Goal: Task Accomplishment & Management: Manage account settings

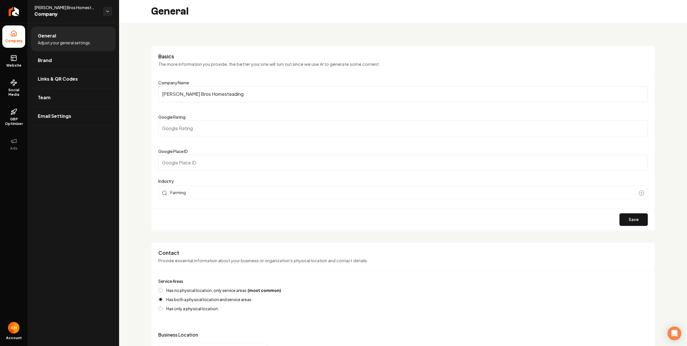
scroll to position [160, 0]
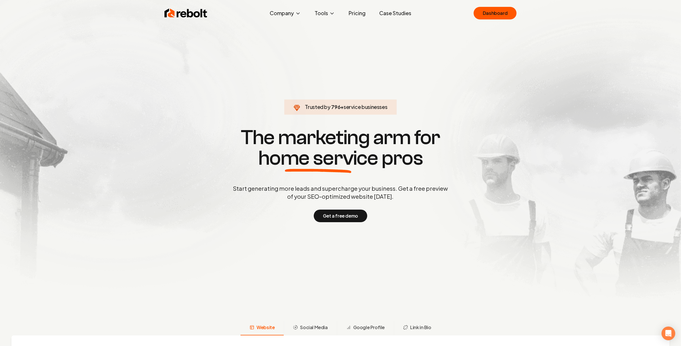
click at [272, 74] on section "Trusted by 796 + service businesses The marketing arm for home service pros Sta…" at bounding box center [341, 174] width 284 height 312
click at [491, 11] on link "Dashboard" at bounding box center [495, 13] width 43 height 13
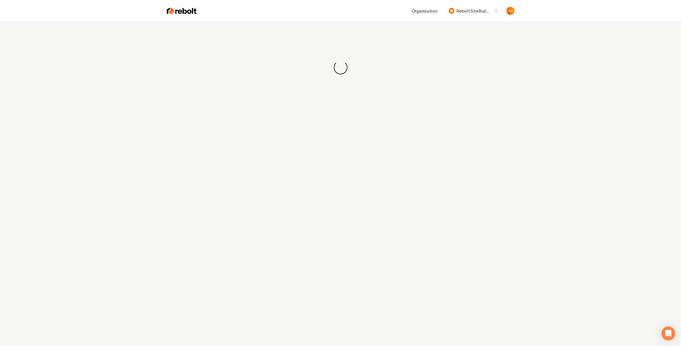
click at [330, 16] on div "Organization Rebolt Site Builder" at bounding box center [356, 11] width 318 height 10
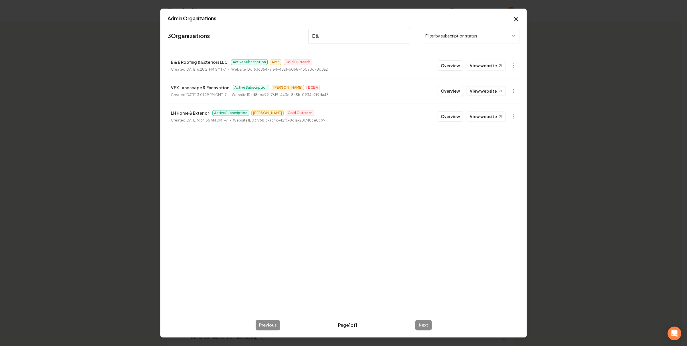
type input "E & E"
click at [443, 64] on button "Overview" at bounding box center [449, 65] width 25 height 10
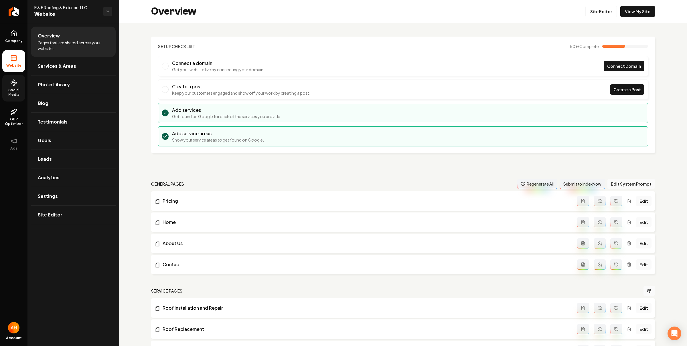
click at [17, 86] on link "Social Media" at bounding box center [13, 88] width 23 height 27
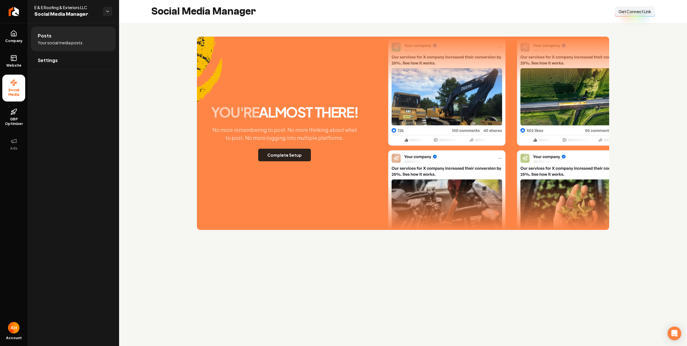
click at [283, 154] on button "Complete Setup" at bounding box center [284, 155] width 53 height 13
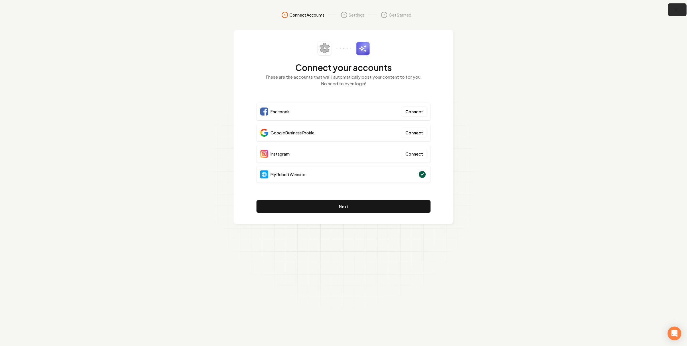
click at [672, 11] on icon "button" at bounding box center [675, 9] width 7 height 7
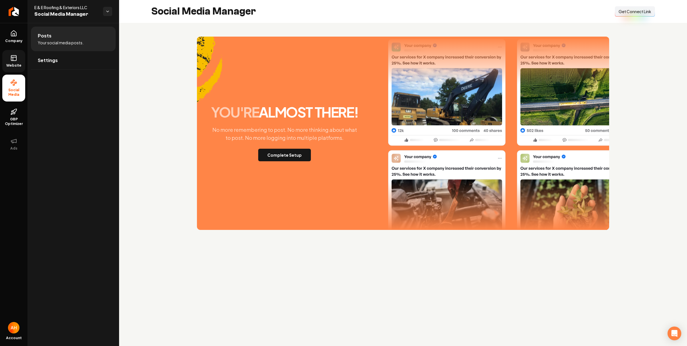
click at [12, 55] on icon at bounding box center [13, 58] width 7 height 7
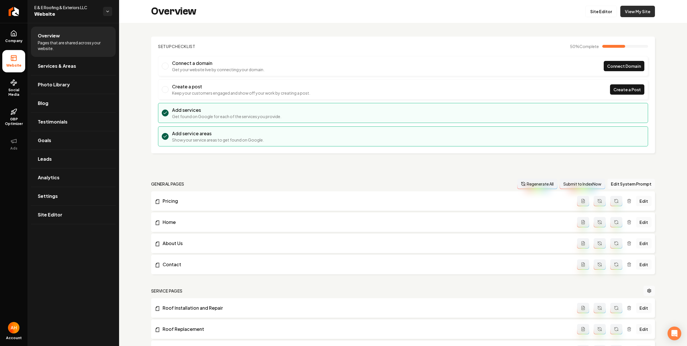
click at [631, 15] on link "View My Site" at bounding box center [637, 11] width 35 height 11
drag, startPoint x: 70, startPoint y: 84, endPoint x: 90, endPoint y: 78, distance: 20.5
click at [70, 84] on link "Photo Library" at bounding box center [73, 85] width 85 height 18
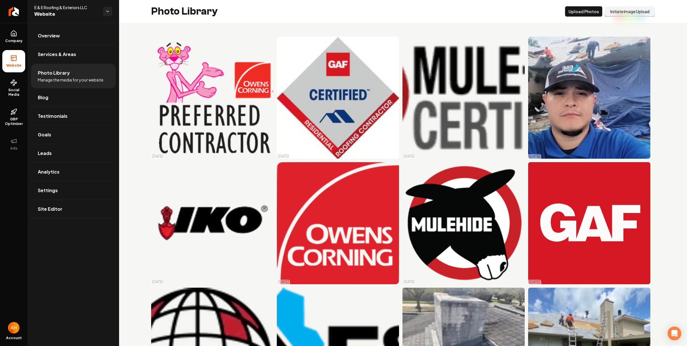
click at [615, 12] on button "Initiate Image Upload" at bounding box center [629, 11] width 50 height 10
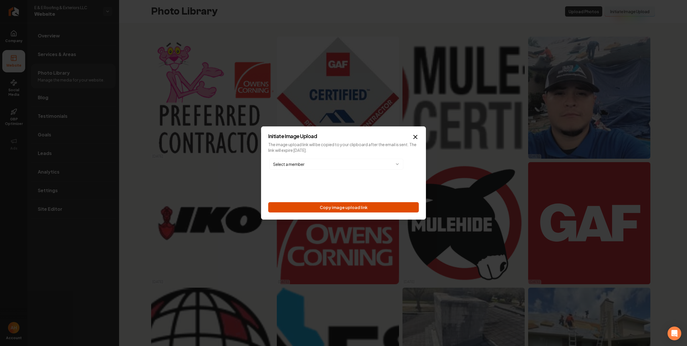
click at [362, 208] on button "Copy image upload link" at bounding box center [343, 207] width 150 height 10
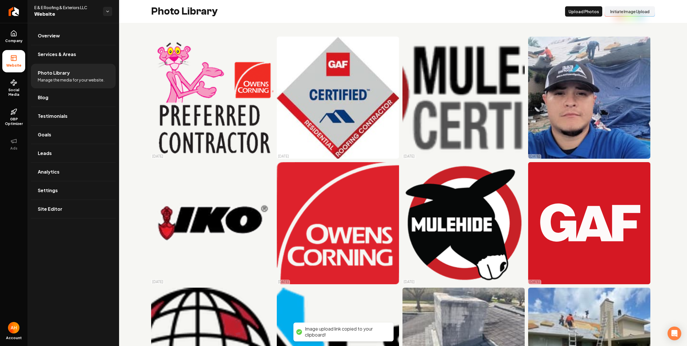
click at [400, 7] on div "Photo Library Upload Photos Initiate Image Upload" at bounding box center [403, 11] width 568 height 23
click at [615, 12] on button "Initiate Image Upload" at bounding box center [629, 11] width 50 height 10
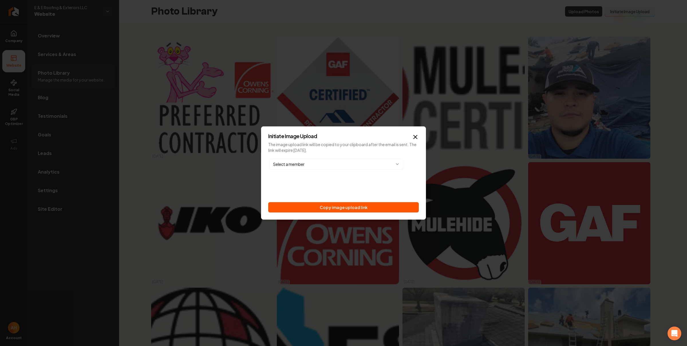
drag, startPoint x: 362, startPoint y: 209, endPoint x: 362, endPoint y: 181, distance: 27.8
click at [362, 209] on button "Copy image upload link" at bounding box center [343, 207] width 150 height 10
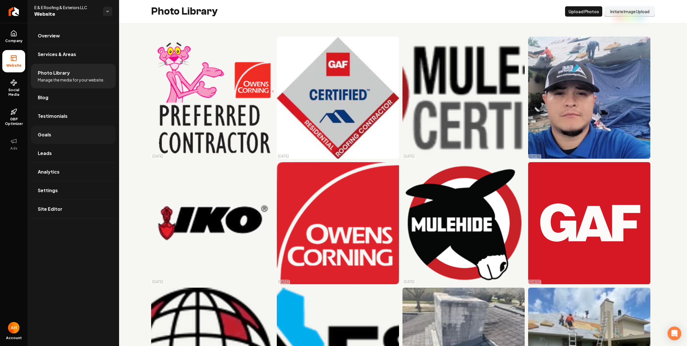
click at [81, 133] on link "Goals" at bounding box center [73, 135] width 85 height 18
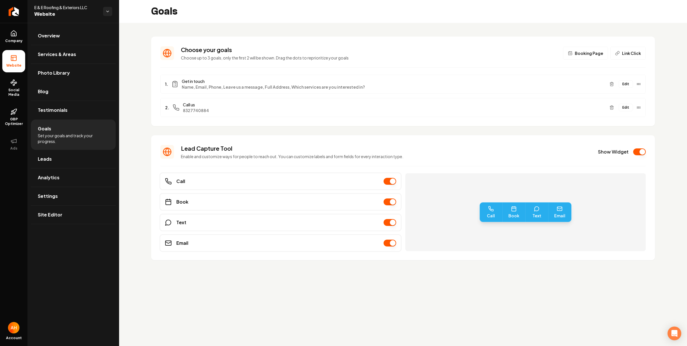
click at [627, 86] on button "Edit" at bounding box center [625, 83] width 14 height 7
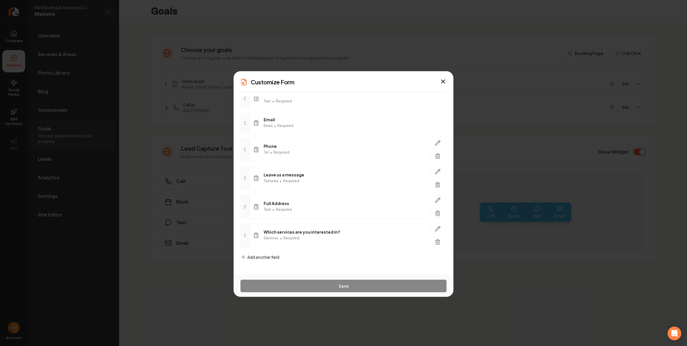
click at [266, 255] on span "Add another field" at bounding box center [263, 257] width 32 height 6
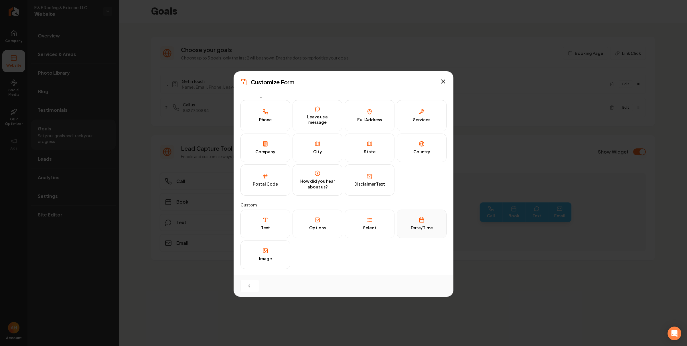
click at [408, 212] on button "Date/Time" at bounding box center [422, 224] width 50 height 29
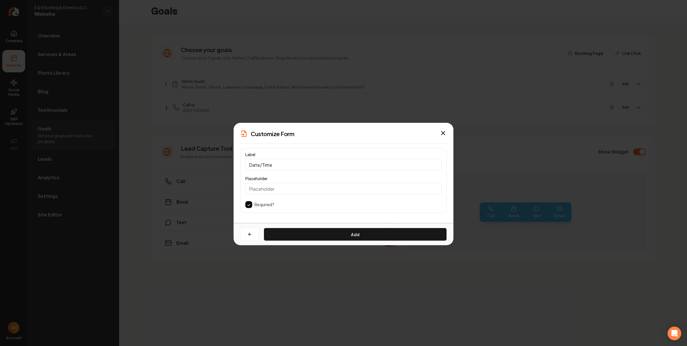
scroll to position [0, 0]
click at [321, 234] on button "Add" at bounding box center [355, 234] width 183 height 13
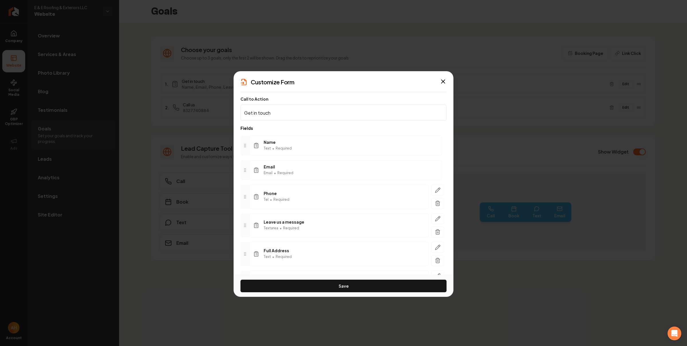
scroll to position [77, 0]
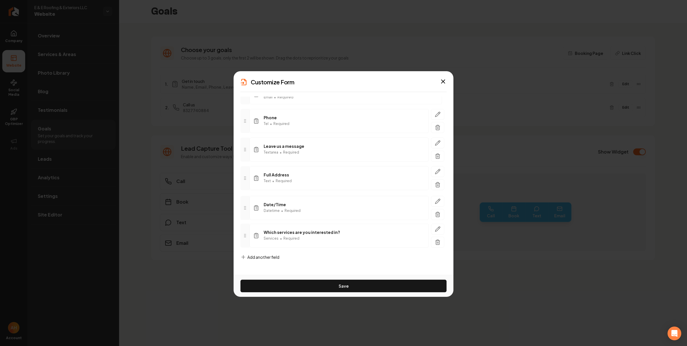
drag, startPoint x: 243, startPoint y: 234, endPoint x: 242, endPoint y: 207, distance: 27.2
click at [242, 207] on div at bounding box center [244, 208] width 9 height 24
drag, startPoint x: 336, startPoint y: 288, endPoint x: 335, endPoint y: 200, distance: 87.8
click at [336, 288] on button "Save" at bounding box center [343, 286] width 206 height 13
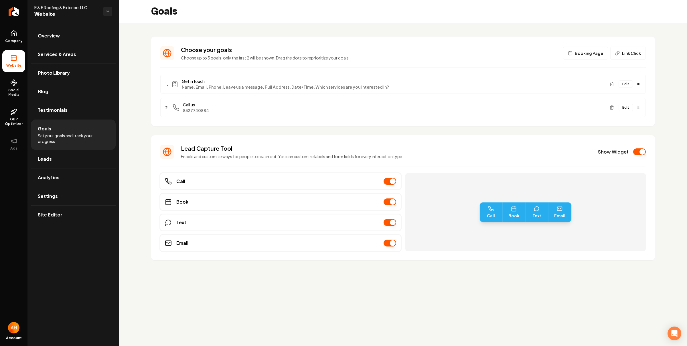
click at [625, 83] on button "Edit" at bounding box center [625, 83] width 14 height 7
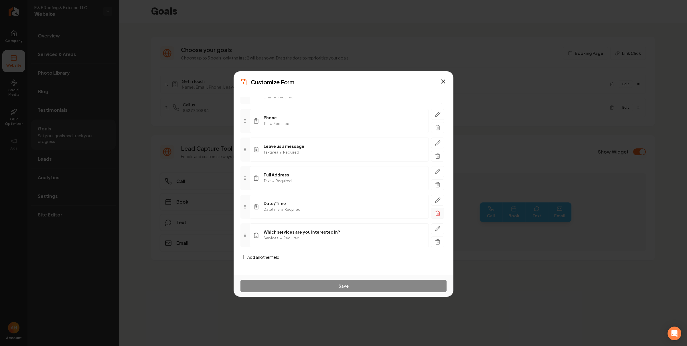
click at [435, 211] on icon "button" at bounding box center [438, 214] width 6 height 6
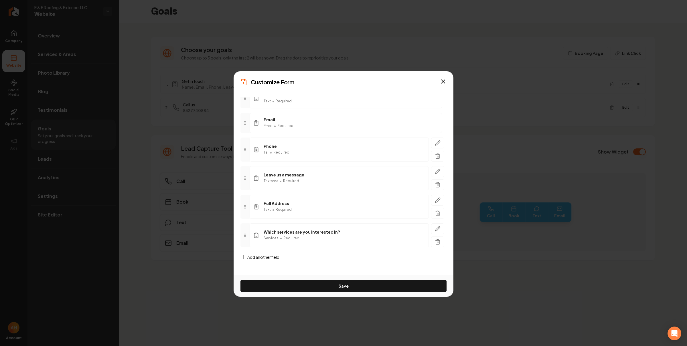
scroll to position [49, 0]
click at [377, 285] on button "Save" at bounding box center [343, 286] width 206 height 13
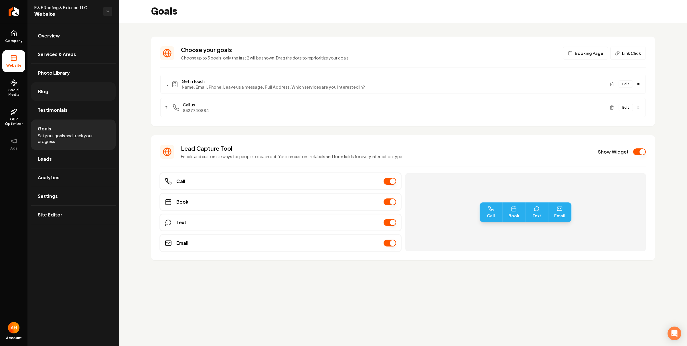
click at [63, 92] on link "Blog" at bounding box center [73, 91] width 85 height 18
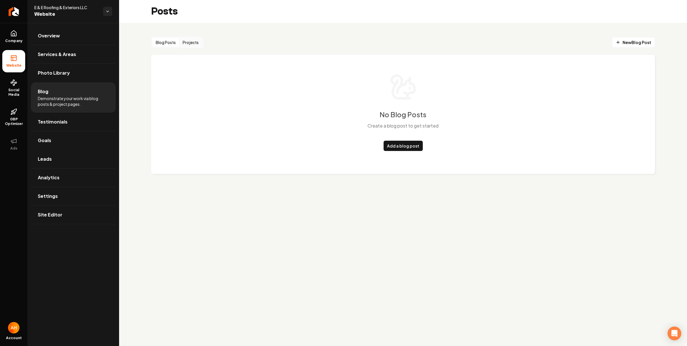
click at [195, 43] on button "Projects" at bounding box center [190, 42] width 23 height 9
click at [14, 92] on span "Social Media" at bounding box center [13, 92] width 23 height 9
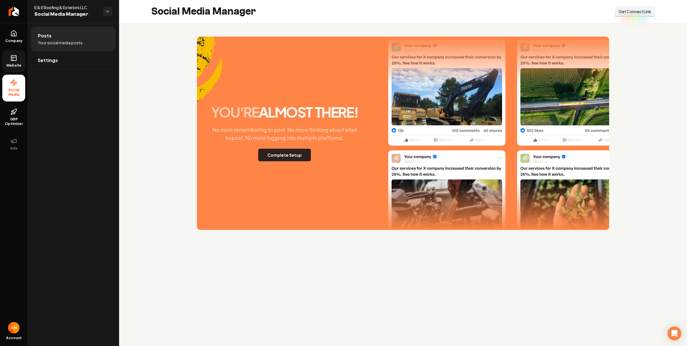
click at [299, 151] on button "Complete Setup" at bounding box center [284, 155] width 53 height 13
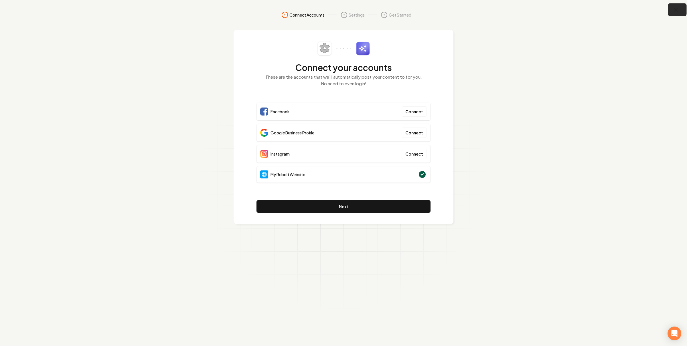
click at [675, 11] on icon "button" at bounding box center [675, 9] width 7 height 7
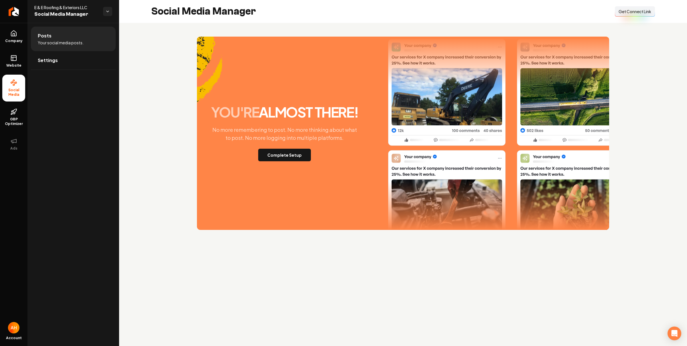
drag, startPoint x: 632, startPoint y: 17, endPoint x: 647, endPoint y: 79, distance: 64.3
click at [632, 17] on button "Connect Link Get Connect Link" at bounding box center [635, 11] width 40 height 10
click at [621, 14] on button "Connect Link Get Connect Link" at bounding box center [635, 11] width 40 height 10
click at [275, 160] on button "Complete Setup" at bounding box center [284, 155] width 53 height 13
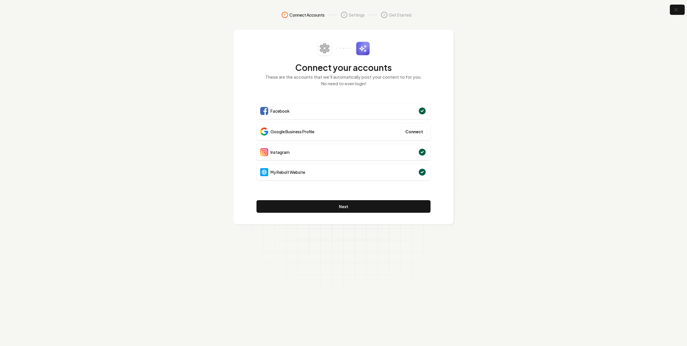
drag, startPoint x: 671, startPoint y: 11, endPoint x: 659, endPoint y: 9, distance: 12.4
click at [671, 11] on button "button" at bounding box center [676, 10] width 15 height 10
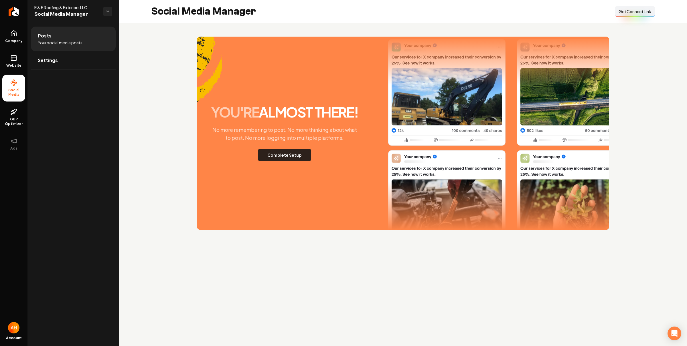
click at [294, 157] on button "Complete Setup" at bounding box center [284, 155] width 53 height 13
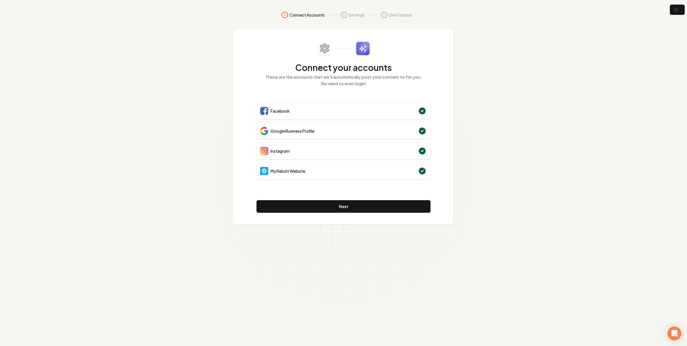
drag, startPoint x: 304, startPoint y: 128, endPoint x: 295, endPoint y: 128, distance: 9.2
click at [295, 128] on div "Google Business Profile" at bounding box center [343, 131] width 174 height 17
click at [293, 130] on span "Google Business Profile" at bounding box center [292, 131] width 44 height 6
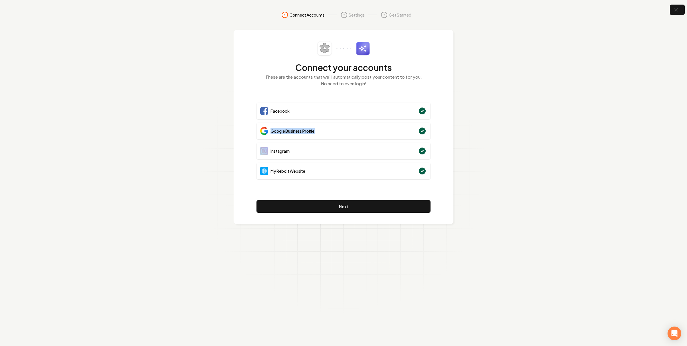
click at [295, 131] on span "Google Business Profile" at bounding box center [292, 131] width 44 height 6
drag, startPoint x: 296, startPoint y: 143, endPoint x: 318, endPoint y: 163, distance: 30.2
click at [318, 163] on div "Facebook Google Business Profile Instagram My Rebolt Website" at bounding box center [343, 143] width 174 height 80
click at [449, 180] on div "Connect your accounts These are the accounts that we'll automatically post your…" at bounding box center [343, 127] width 220 height 195
click at [365, 205] on button "Next" at bounding box center [343, 206] width 174 height 13
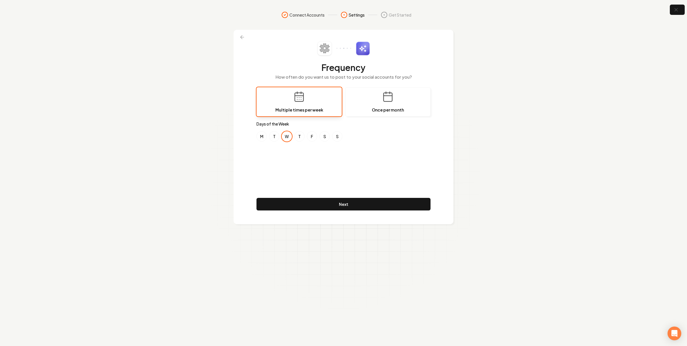
drag, startPoint x: 276, startPoint y: 136, endPoint x: 286, endPoint y: 136, distance: 9.7
click at [276, 136] on button "T" at bounding box center [274, 136] width 10 height 10
drag, startPoint x: 286, startPoint y: 136, endPoint x: 299, endPoint y: 140, distance: 13.8
click at [289, 138] on button "W" at bounding box center [287, 136] width 10 height 10
click at [305, 140] on div "M T W T F S S" at bounding box center [343, 136] width 174 height 10
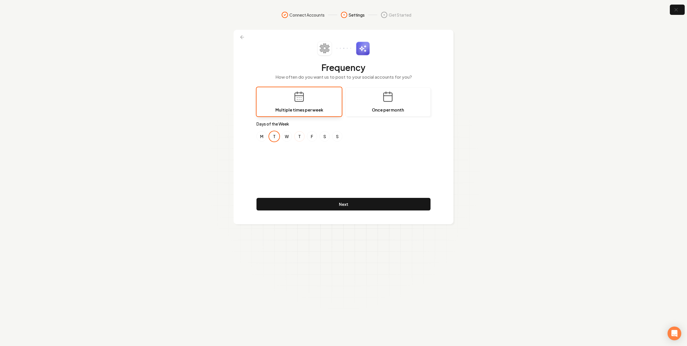
click at [310, 139] on button "F" at bounding box center [312, 136] width 10 height 10
click at [289, 136] on button "W" at bounding box center [287, 136] width 10 height 10
drag, startPoint x: 300, startPoint y: 134, endPoint x: 318, endPoint y: 134, distance: 18.6
click at [300, 134] on button "T" at bounding box center [299, 136] width 10 height 10
click at [324, 135] on button "S" at bounding box center [324, 136] width 10 height 10
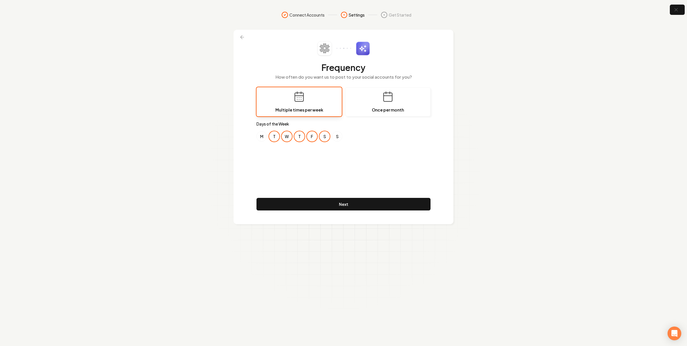
drag, startPoint x: 337, startPoint y: 135, endPoint x: 311, endPoint y: 135, distance: 26.6
click at [337, 135] on button "S" at bounding box center [337, 136] width 10 height 10
click at [312, 134] on button "F" at bounding box center [312, 136] width 10 height 10
drag, startPoint x: 323, startPoint y: 134, endPoint x: 335, endPoint y: 135, distance: 11.9
click at [323, 134] on button "S" at bounding box center [324, 136] width 10 height 10
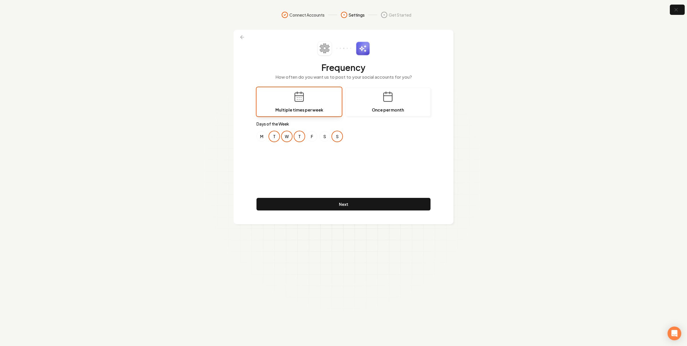
drag, startPoint x: 335, startPoint y: 135, endPoint x: 305, endPoint y: 136, distance: 30.3
click at [335, 136] on button "S" at bounding box center [337, 136] width 10 height 10
click at [286, 138] on button "W" at bounding box center [287, 136] width 10 height 10
click at [296, 136] on button "T" at bounding box center [299, 136] width 10 height 10
click at [308, 136] on button "F" at bounding box center [312, 136] width 10 height 10
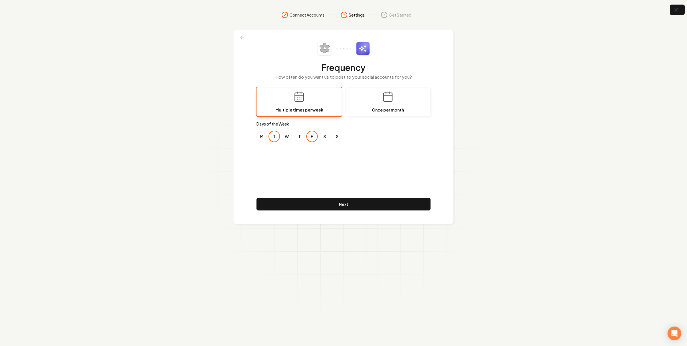
click at [265, 137] on button "M" at bounding box center [261, 136] width 10 height 10
click at [282, 136] on button "W" at bounding box center [287, 136] width 10 height 10
click at [293, 136] on div "M T W T F S S" at bounding box center [343, 136] width 174 height 10
drag, startPoint x: 295, startPoint y: 136, endPoint x: 303, endPoint y: 136, distance: 7.7
click at [296, 136] on button "T" at bounding box center [299, 136] width 10 height 10
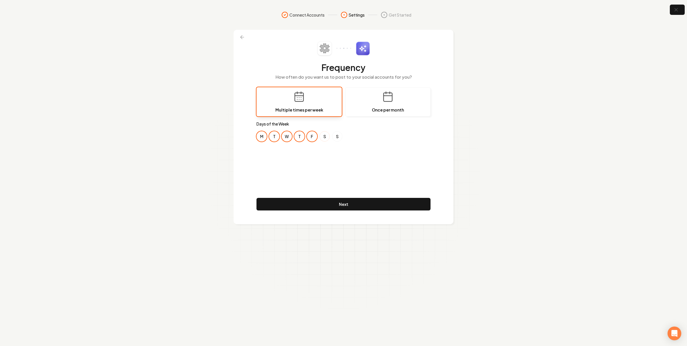
drag, startPoint x: 318, startPoint y: 136, endPoint x: 326, endPoint y: 136, distance: 8.0
click at [319, 136] on div "M T W T F S S" at bounding box center [343, 136] width 174 height 10
drag, startPoint x: 327, startPoint y: 136, endPoint x: 333, endPoint y: 136, distance: 6.0
click at [331, 136] on div "M T W T F S S" at bounding box center [343, 136] width 174 height 10
click at [339, 136] on button "S" at bounding box center [337, 136] width 10 height 10
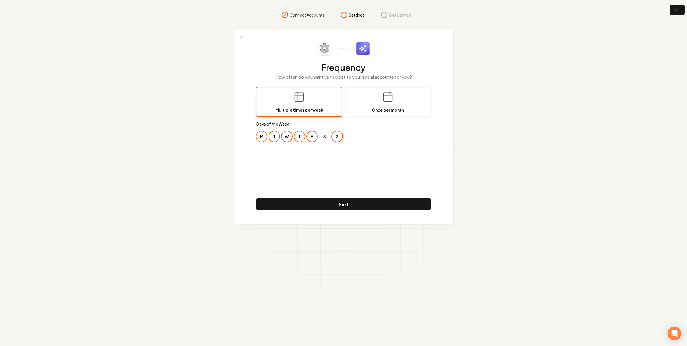
drag, startPoint x: 324, startPoint y: 136, endPoint x: 313, endPoint y: 136, distance: 10.9
click at [323, 136] on button "S" at bounding box center [324, 136] width 10 height 10
click at [310, 136] on button "F" at bounding box center [312, 136] width 10 height 10
drag, startPoint x: 324, startPoint y: 136, endPoint x: 332, endPoint y: 136, distance: 7.7
click at [327, 136] on button "S" at bounding box center [324, 136] width 10 height 10
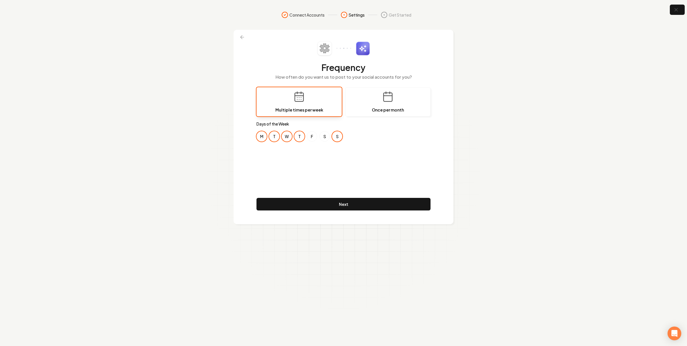
drag, startPoint x: 334, startPoint y: 136, endPoint x: 300, endPoint y: 138, distance: 33.8
click at [334, 136] on button "S" at bounding box center [337, 136] width 10 height 10
click at [292, 138] on div "M T W T F S S" at bounding box center [343, 136] width 174 height 10
click at [280, 139] on div "M T W T F S S" at bounding box center [343, 136] width 174 height 10
drag, startPoint x: 270, startPoint y: 138, endPoint x: 279, endPoint y: 137, distance: 9.2
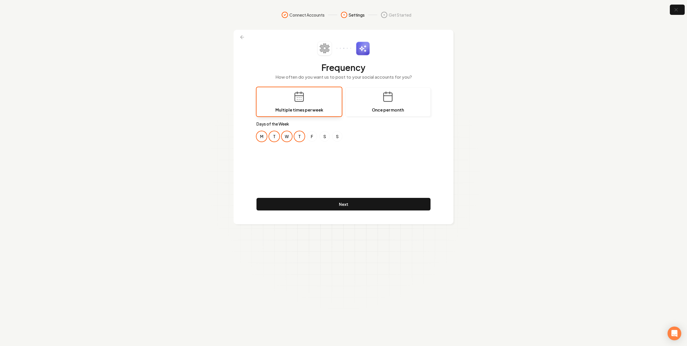
click at [270, 138] on button "T" at bounding box center [274, 136] width 10 height 10
drag, startPoint x: 280, startPoint y: 137, endPoint x: 285, endPoint y: 136, distance: 4.6
click at [281, 137] on div "M T W T F S S" at bounding box center [343, 136] width 174 height 10
click at [288, 136] on button "W" at bounding box center [287, 136] width 10 height 10
drag, startPoint x: 300, startPoint y: 135, endPoint x: 306, endPoint y: 135, distance: 5.7
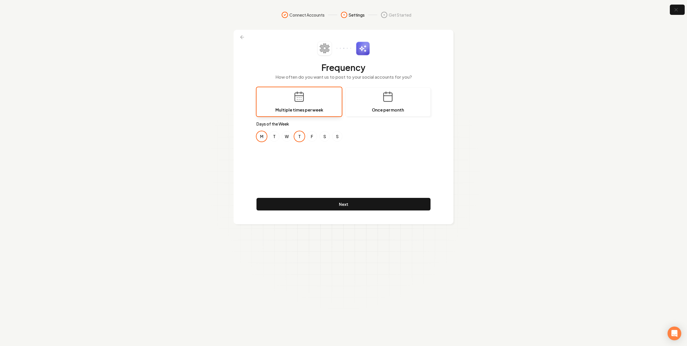
click at [300, 135] on button "T" at bounding box center [299, 136] width 10 height 10
click at [309, 135] on button "F" at bounding box center [312, 136] width 10 height 10
click at [287, 138] on button "W" at bounding box center [287, 136] width 10 height 10
click at [267, 137] on div "M T W T F S S" at bounding box center [343, 136] width 174 height 10
click at [271, 138] on button "T" at bounding box center [274, 136] width 10 height 10
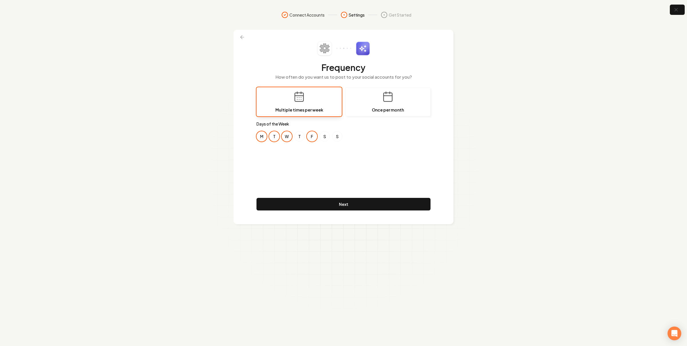
click at [262, 138] on button "M" at bounding box center [261, 136] width 10 height 10
click at [285, 136] on button "W" at bounding box center [287, 136] width 10 height 10
click at [260, 136] on button "M" at bounding box center [261, 136] width 10 height 10
click at [278, 133] on div "M T W T F S S" at bounding box center [343, 136] width 174 height 10
click at [284, 134] on button "W" at bounding box center [287, 136] width 10 height 10
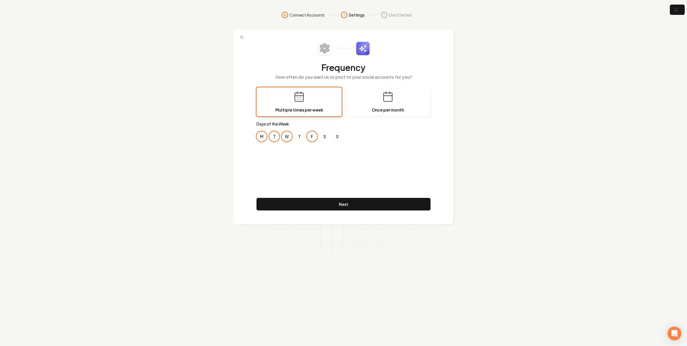
click at [276, 136] on button "T" at bounding box center [274, 136] width 10 height 10
click at [298, 136] on button "T" at bounding box center [299, 136] width 10 height 10
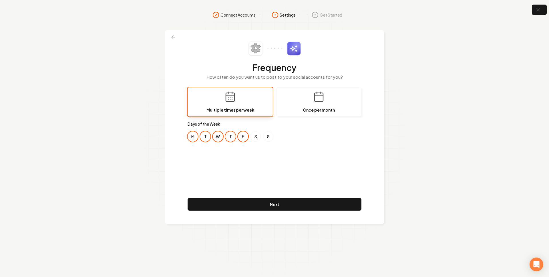
click at [448, 66] on section "Connect Accounts Settings Get Started Frequency How often do you want us to pos…" at bounding box center [274, 138] width 549 height 277
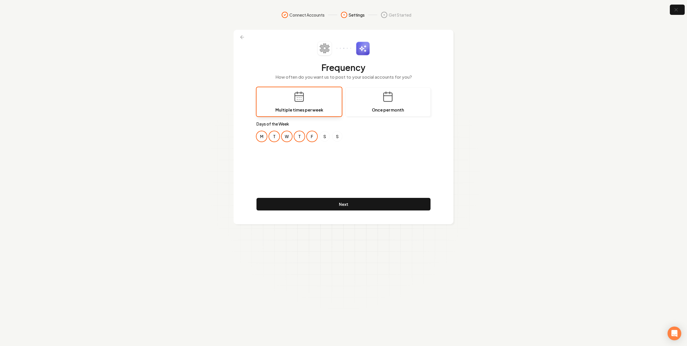
click at [502, 72] on section "Connect Accounts Settings Get Started Frequency How often do you want us to pos…" at bounding box center [343, 173] width 687 height 346
click at [357, 203] on button "Next" at bounding box center [343, 204] width 174 height 13
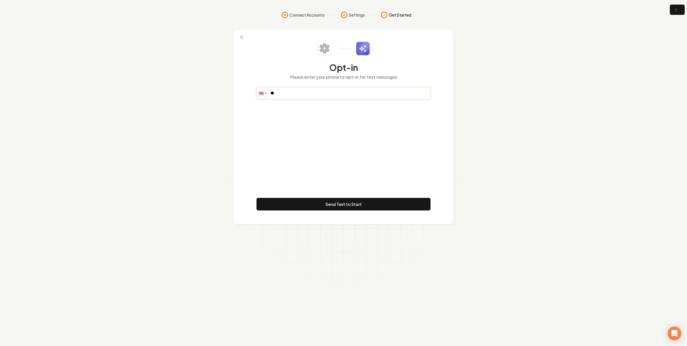
click at [300, 92] on input "**" at bounding box center [343, 93] width 173 height 11
type input "**********"
click at [373, 201] on button "Send Text to Start" at bounding box center [343, 204] width 174 height 13
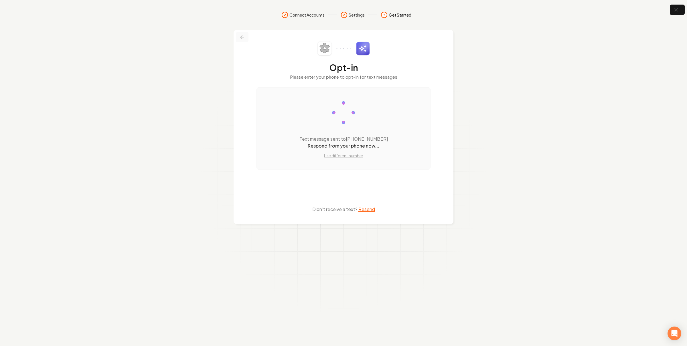
click at [240, 40] on icon at bounding box center [242, 37] width 6 height 6
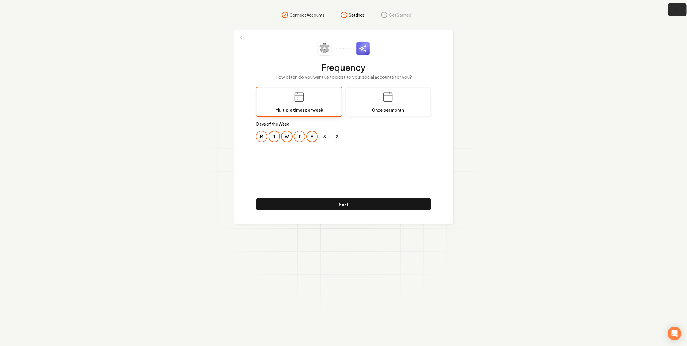
click at [673, 10] on icon "button" at bounding box center [675, 9] width 7 height 7
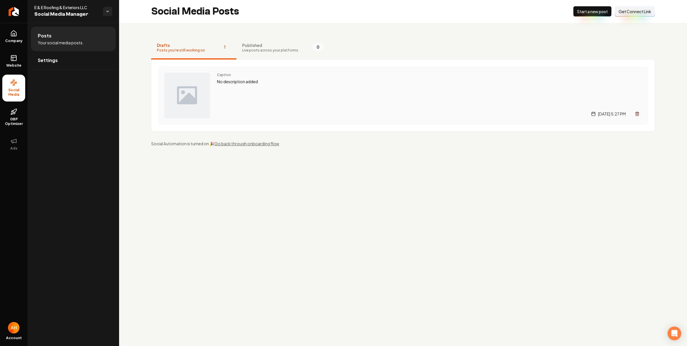
click at [266, 87] on div "Caption No description added [DATE] 5:27 PM" at bounding box center [429, 96] width 425 height 46
click at [231, 78] on p "No description added" at bounding box center [429, 81] width 425 height 7
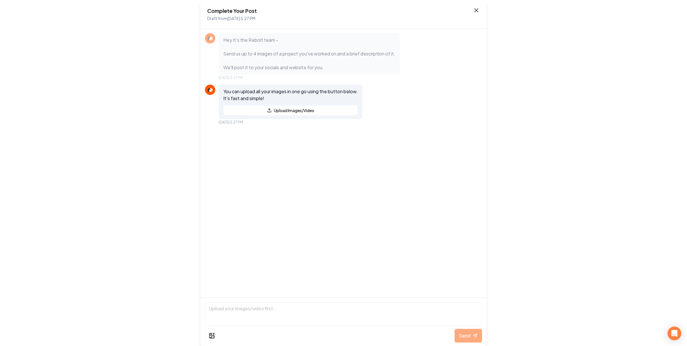
click at [476, 9] on icon at bounding box center [476, 10] width 7 height 7
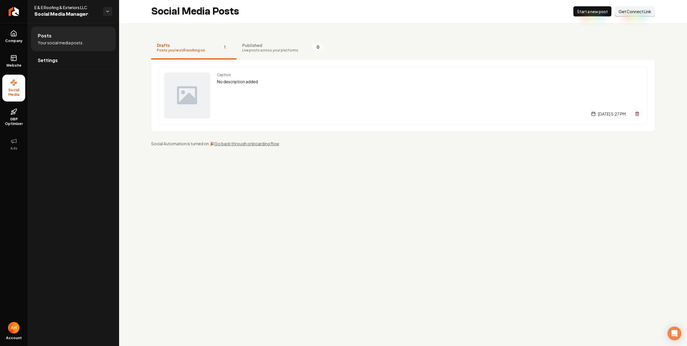
click at [248, 201] on main "Social Media Posts New Post Start a new post Connect Link Get Connect Link Draf…" at bounding box center [403, 173] width 568 height 346
click at [214, 88] on div "Caption No description added [DATE] 5:27 PM" at bounding box center [402, 96] width 489 height 58
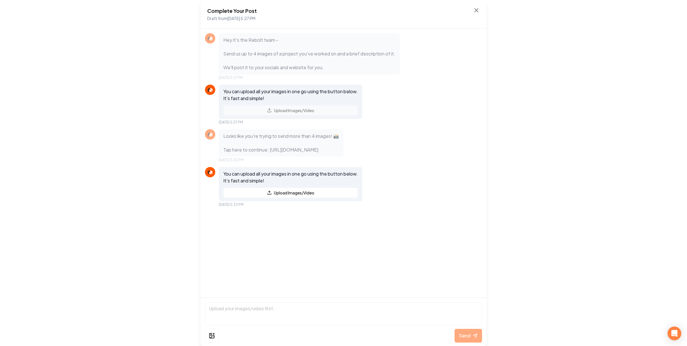
click at [446, 23] on div "Complete Your Post Draft from [DATE] 5:27 PM" at bounding box center [343, 14] width 286 height 29
click at [476, 11] on icon at bounding box center [476, 10] width 7 height 7
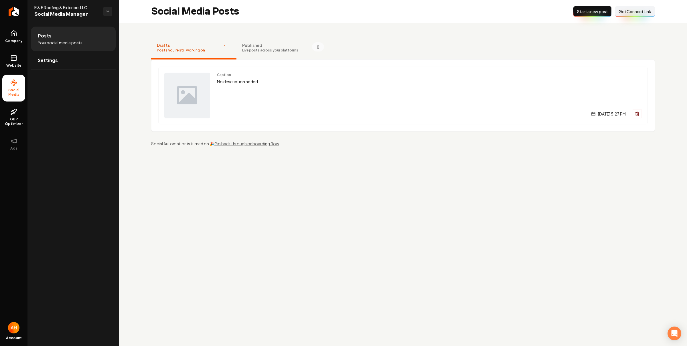
drag, startPoint x: 262, startPoint y: 166, endPoint x: 239, endPoint y: 79, distance: 90.4
click at [262, 166] on main "Social Media Posts New Post Start a new post Connect Link Get Connect Link Draf…" at bounding box center [403, 173] width 568 height 346
click at [251, 86] on div "Caption No description added [DATE] 5:27 PM" at bounding box center [429, 96] width 425 height 46
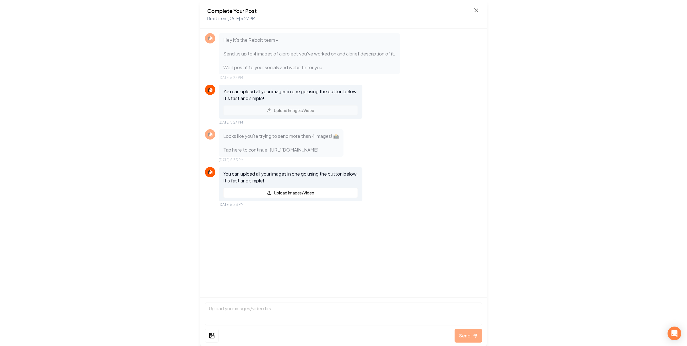
click at [299, 147] on p "Looks like you’re trying to send more than 4 images! 📸 Tap here to continue: [U…" at bounding box center [281, 143] width 116 height 21
drag, startPoint x: 269, startPoint y: 149, endPoint x: 377, endPoint y: 163, distance: 109.3
click at [339, 153] on p "Looks like you’re trying to send more than 4 images! 📸 Tap here to continue: [U…" at bounding box center [281, 143] width 116 height 21
drag, startPoint x: 269, startPoint y: 150, endPoint x: 370, endPoint y: 163, distance: 101.1
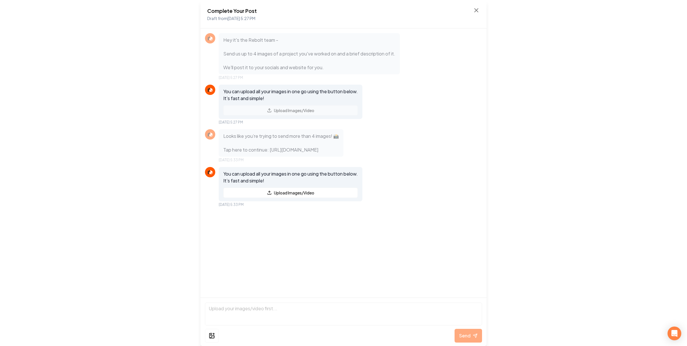
click at [339, 153] on p "Looks like you’re trying to send more than 4 images! 📸 Tap here to continue: [U…" at bounding box center [281, 143] width 116 height 21
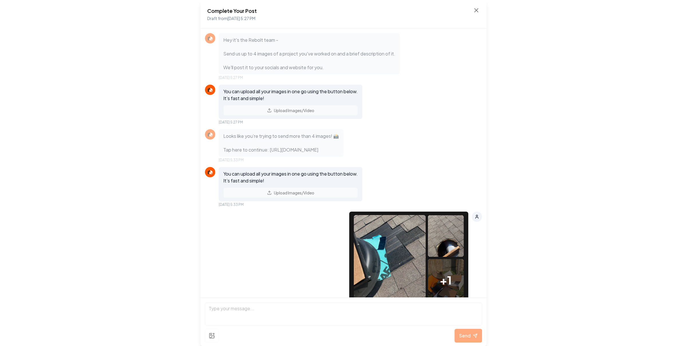
scroll to position [139, 0]
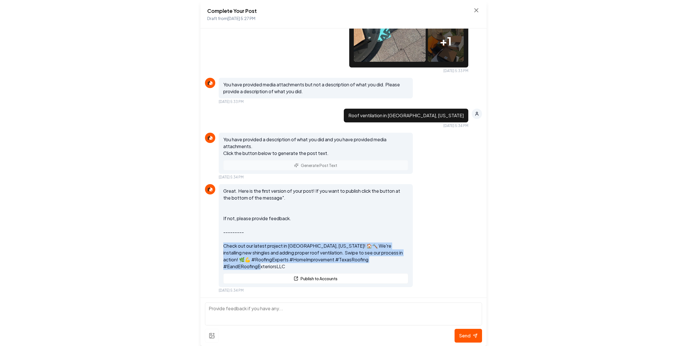
drag, startPoint x: 292, startPoint y: 266, endPoint x: 222, endPoint y: 247, distance: 72.1
click at [222, 247] on div "Great. Here is the first version of your post! If you want to publish click the…" at bounding box center [316, 235] width 194 height 103
click at [227, 245] on p "Great. Here is the first version of your post! If you want to publish click the…" at bounding box center [315, 229] width 185 height 82
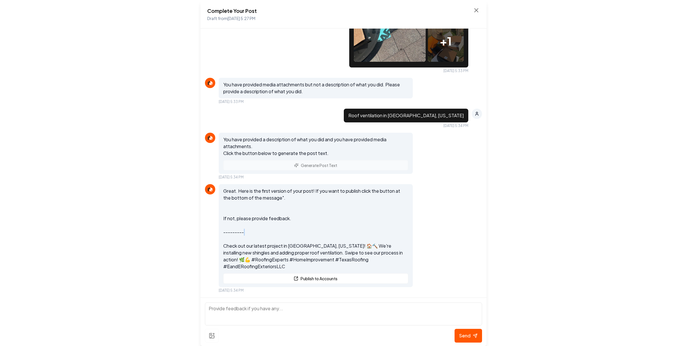
drag, startPoint x: 274, startPoint y: 235, endPoint x: 282, endPoint y: 226, distance: 12.0
click at [274, 235] on p "Great. Here is the first version of your post! If you want to publish click the…" at bounding box center [315, 229] width 185 height 82
click at [130, 85] on div "Complete Your Post Draft from Oct 7, 2025 5:27 PM Hey it's the Rebolt team - Se…" at bounding box center [343, 173] width 687 height 346
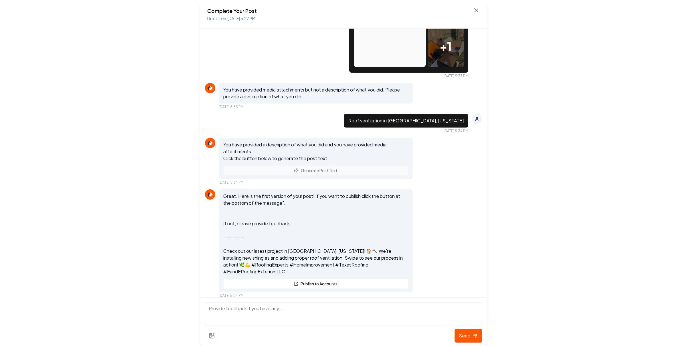
scroll to position [252, 0]
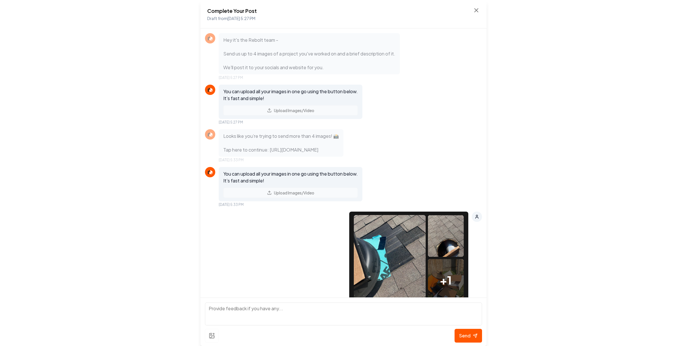
scroll to position [252, 0]
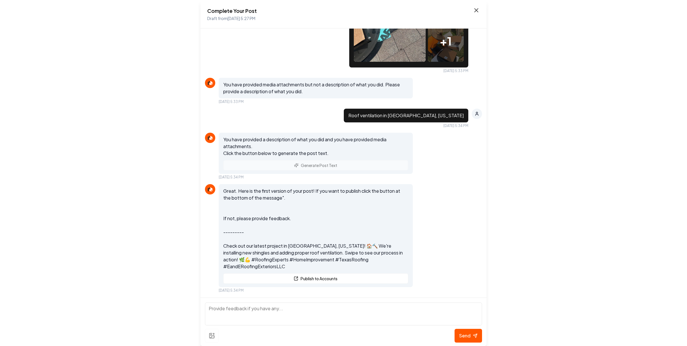
click at [475, 10] on icon at bounding box center [475, 10] width 3 height 3
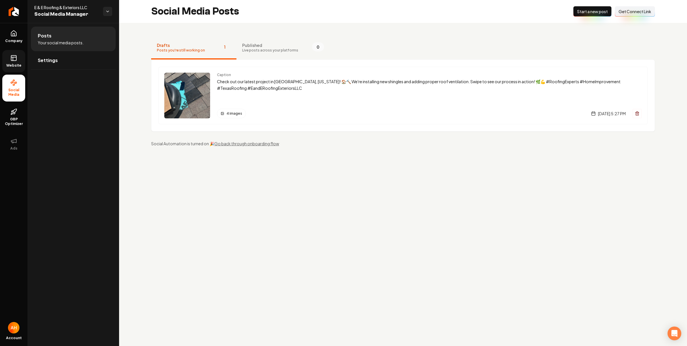
click at [8, 58] on link "Website" at bounding box center [13, 61] width 23 height 22
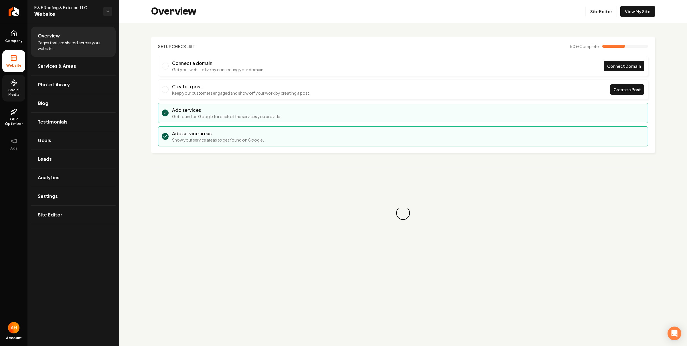
click at [20, 86] on link "Social Media" at bounding box center [13, 88] width 23 height 27
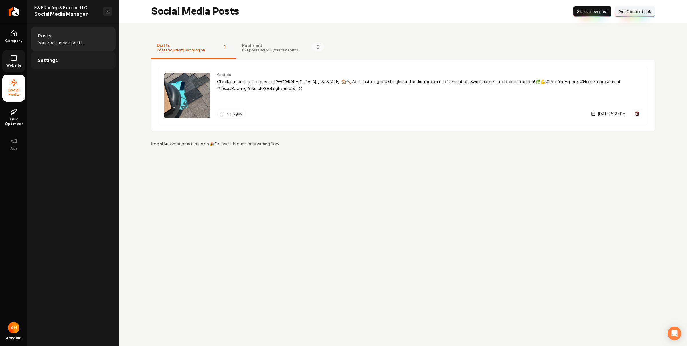
click at [83, 60] on link "Settings" at bounding box center [73, 60] width 85 height 18
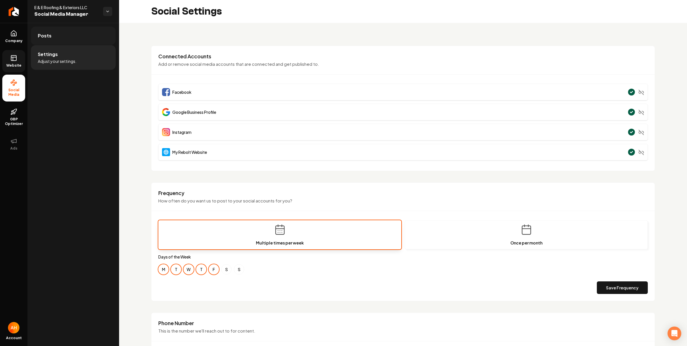
click at [49, 37] on span "Posts" at bounding box center [45, 35] width 14 height 7
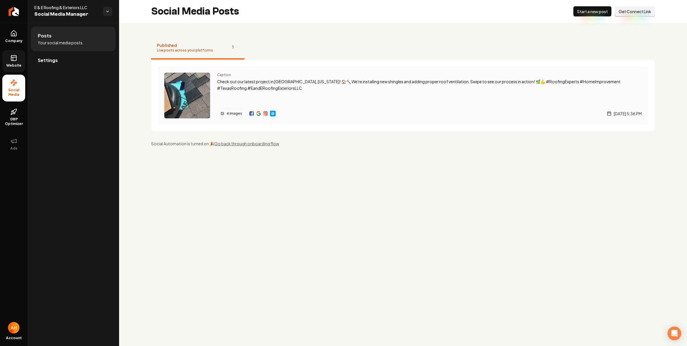
drag, startPoint x: 415, startPoint y: 183, endPoint x: 222, endPoint y: 72, distance: 222.2
click at [414, 182] on main "Social Media Posts New Post Start a new post Connect Link Get Connect Link Publ…" at bounding box center [403, 173] width 568 height 346
click at [8, 62] on link "Website" at bounding box center [13, 61] width 23 height 22
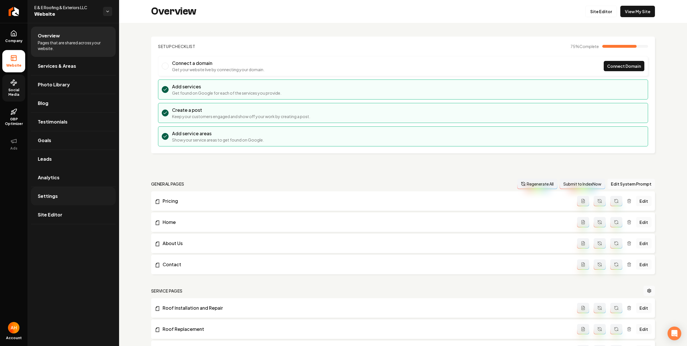
click at [82, 199] on link "Settings" at bounding box center [73, 196] width 85 height 18
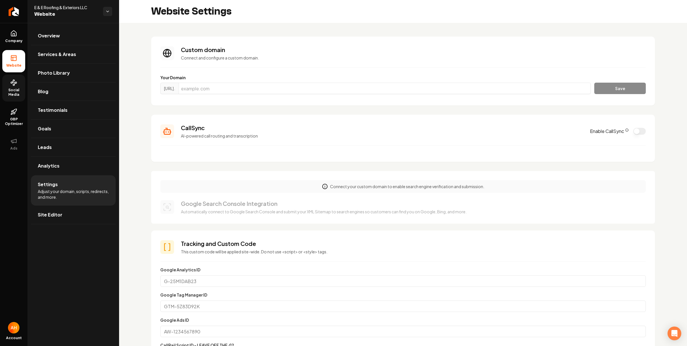
click at [635, 132] on button "Enable CallSync" at bounding box center [639, 131] width 13 height 7
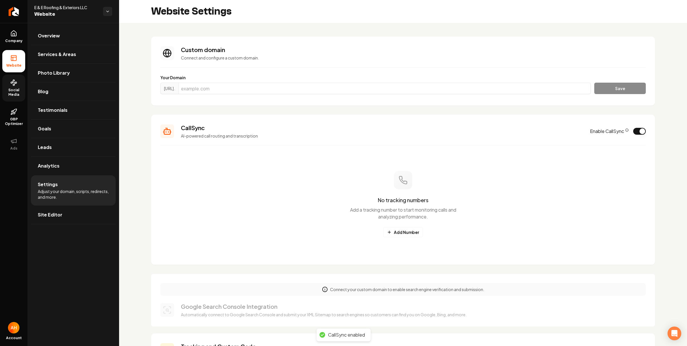
click at [338, 135] on p "AI-powered call routing and transcription" at bounding box center [382, 136] width 402 height 6
click at [406, 231] on button "Add Number" at bounding box center [402, 232] width 39 height 10
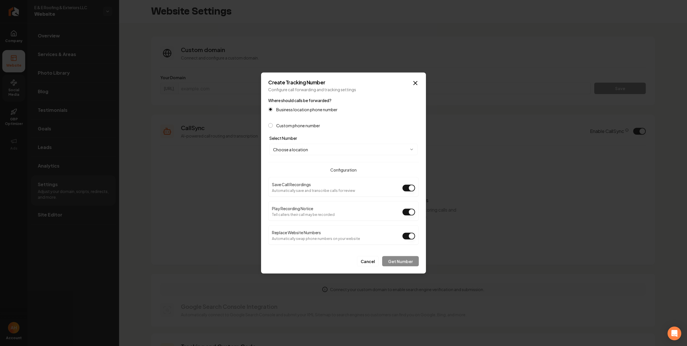
click at [359, 144] on body "Company Website Social Media GBP Optimizer Ads Account E & E Roofing & Exterior…" at bounding box center [343, 173] width 687 height 346
select select "**********"
click at [412, 261] on button "Get Number" at bounding box center [400, 261] width 37 height 10
